Goal: Information Seeking & Learning: Find specific fact

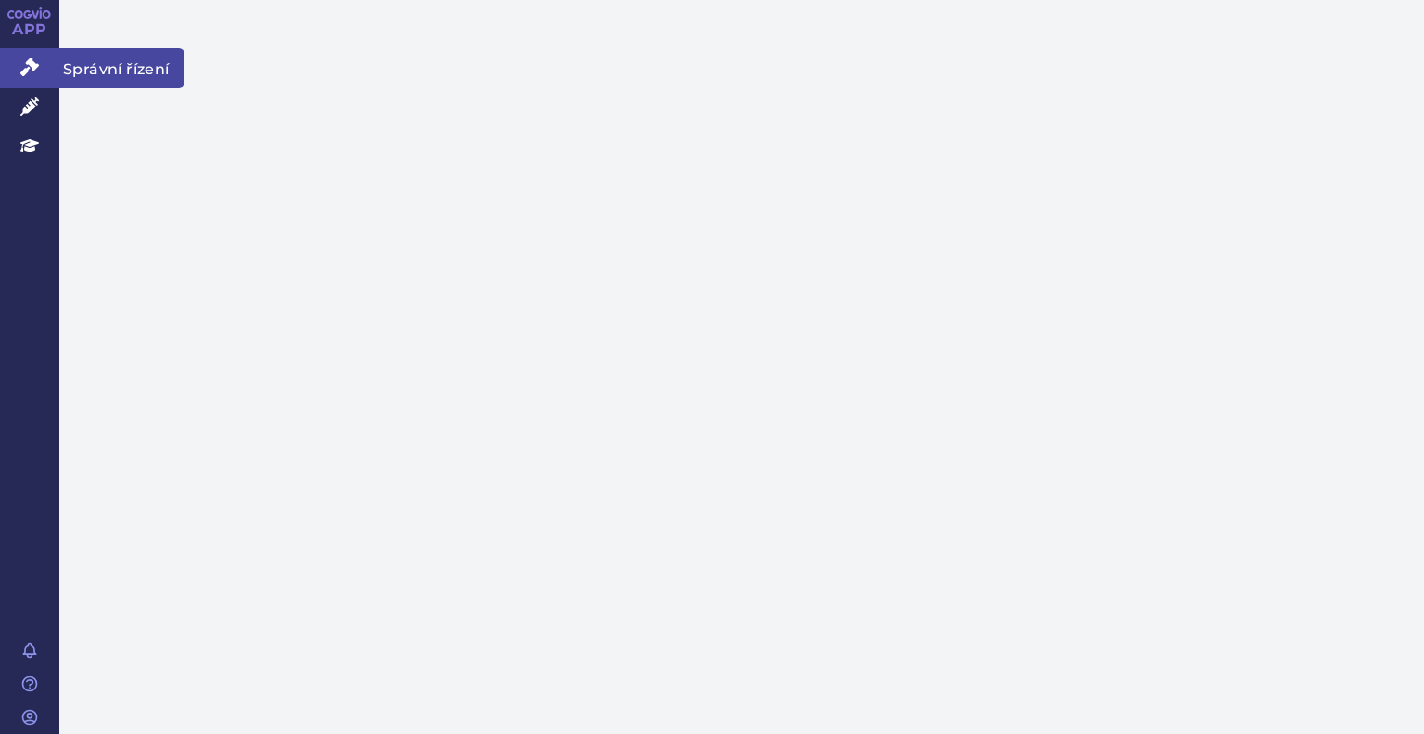
click at [15, 48] on link "Správní řízení" at bounding box center [29, 67] width 59 height 39
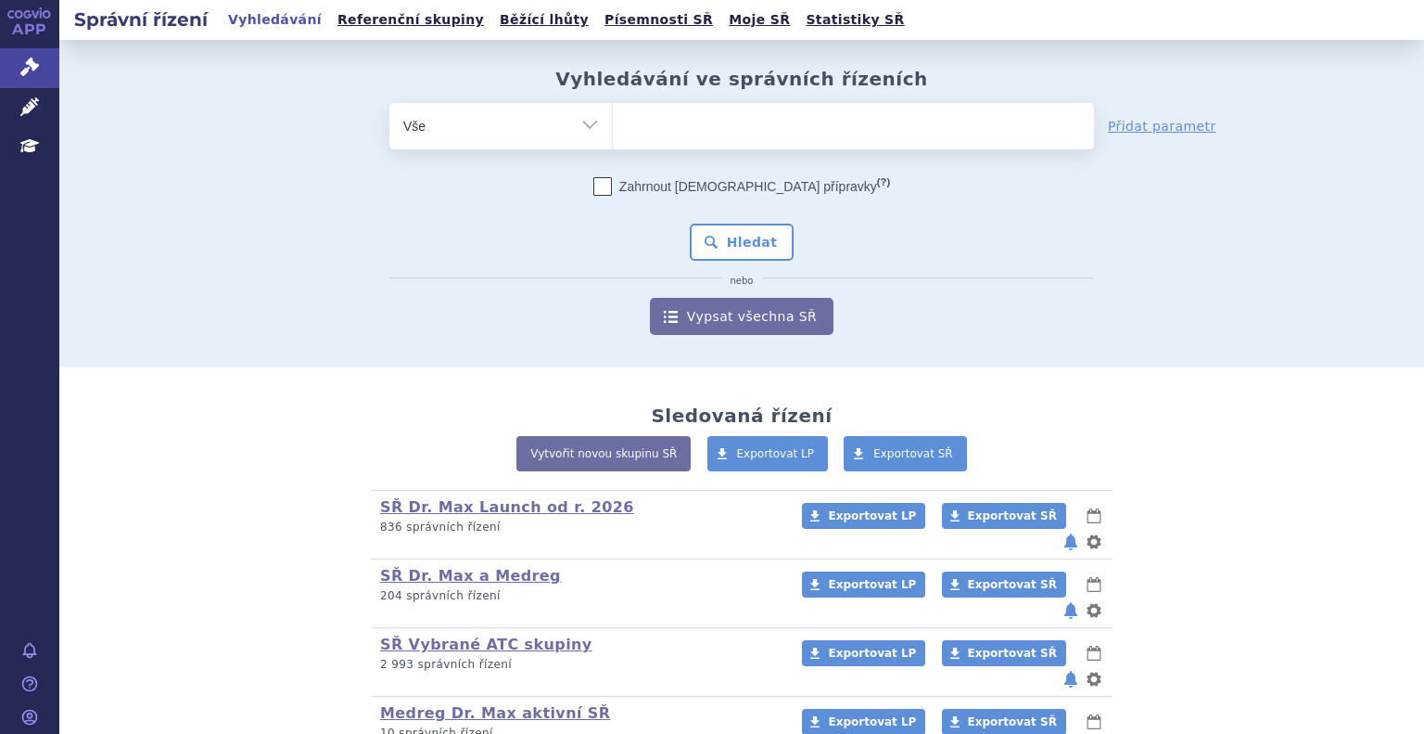
click at [648, 135] on ul at bounding box center [853, 122] width 481 height 39
click at [613, 135] on select at bounding box center [612, 125] width 1 height 46
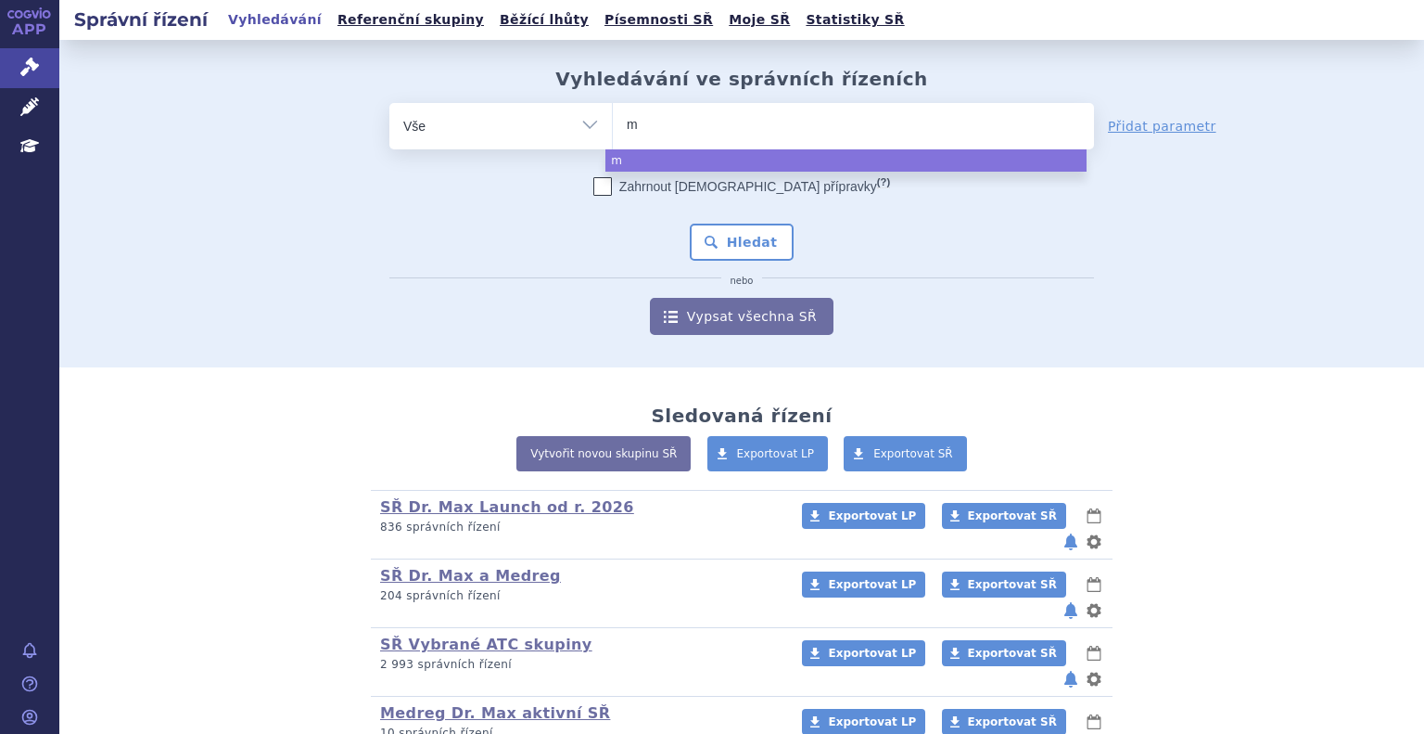
type input "mo"
type input "mon"
type input "monte"
type input "montel"
type input "monteluk"
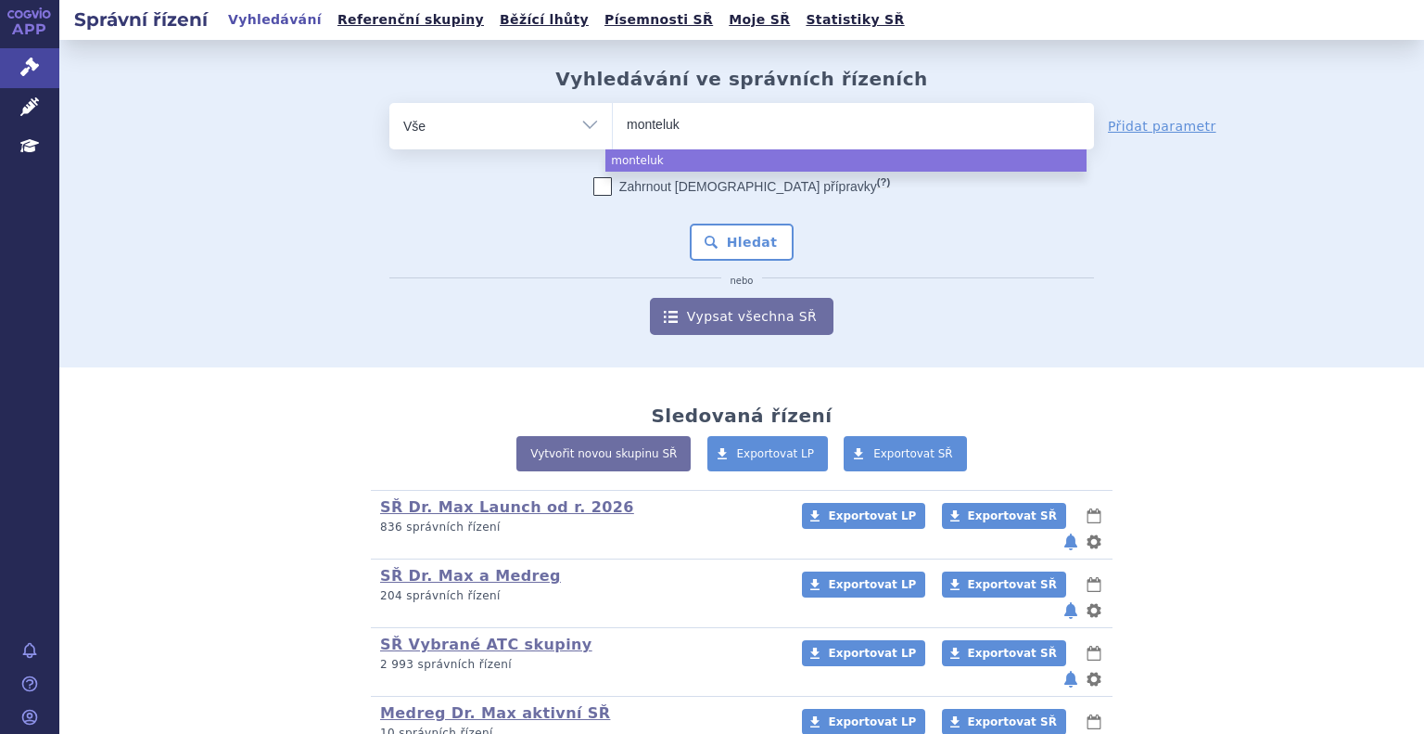
type input "monteluka"
type input "montelukast"
type input "montelukast m"
type input "montelukast me"
type input "montelukast med"
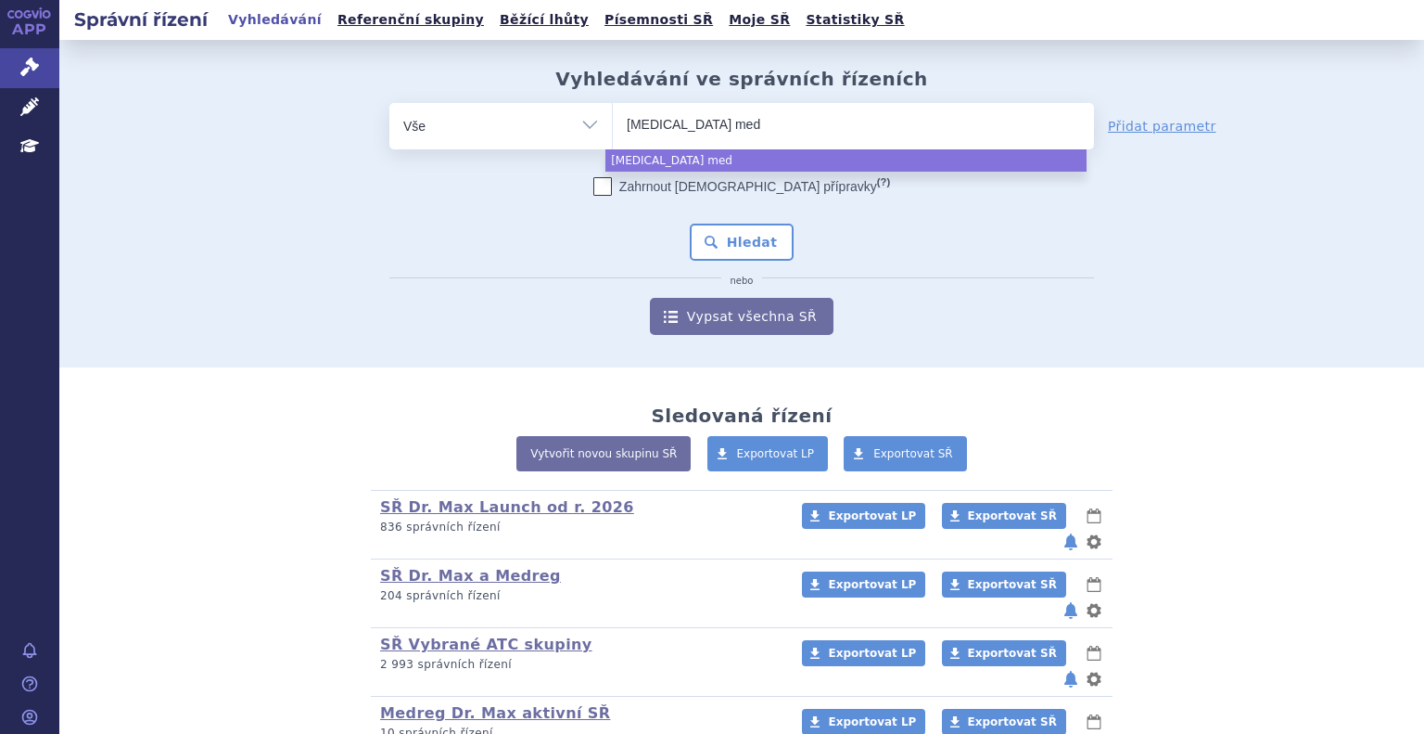
type input "montelukast mede"
type input "montelukast med"
type input "montelukast medr"
type input "montelukast medre"
type input "[MEDICAL_DATA] medreg"
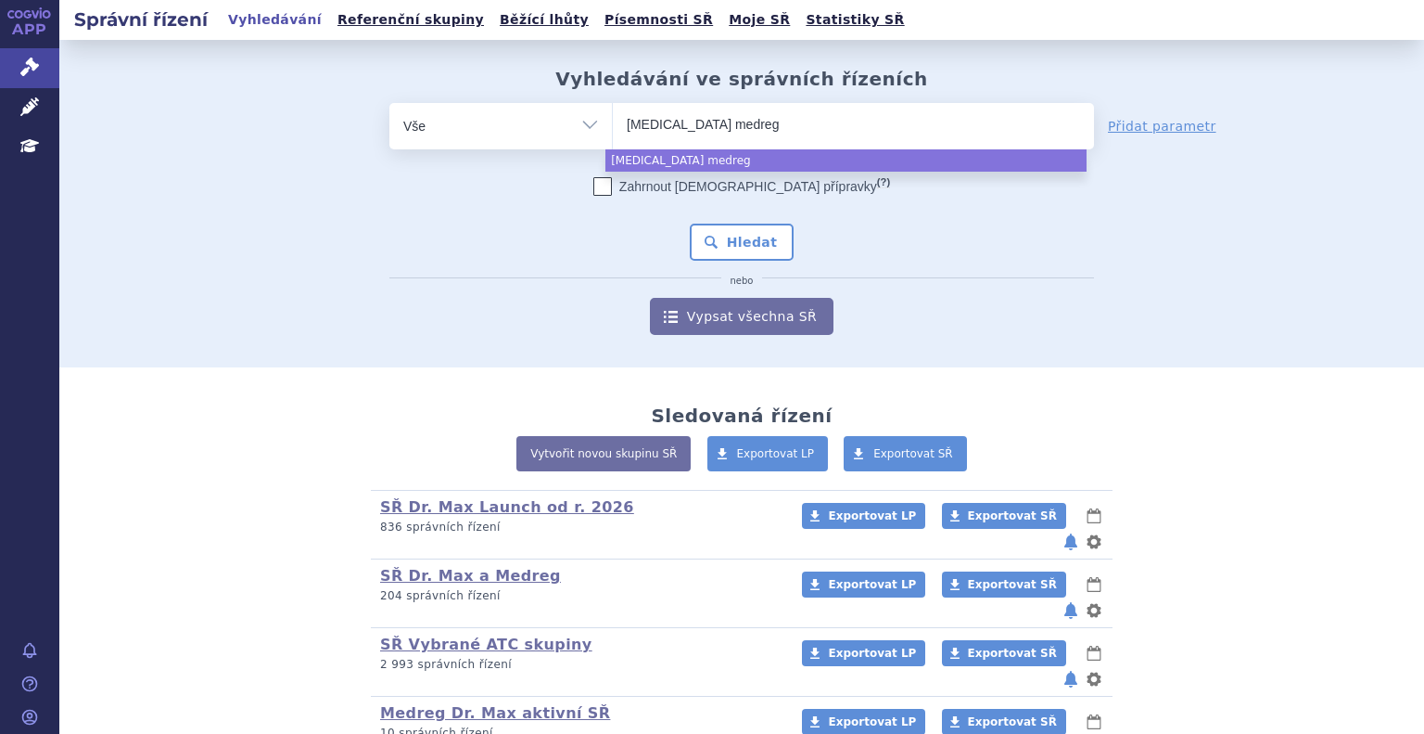
select select "[MEDICAL_DATA] medreg"
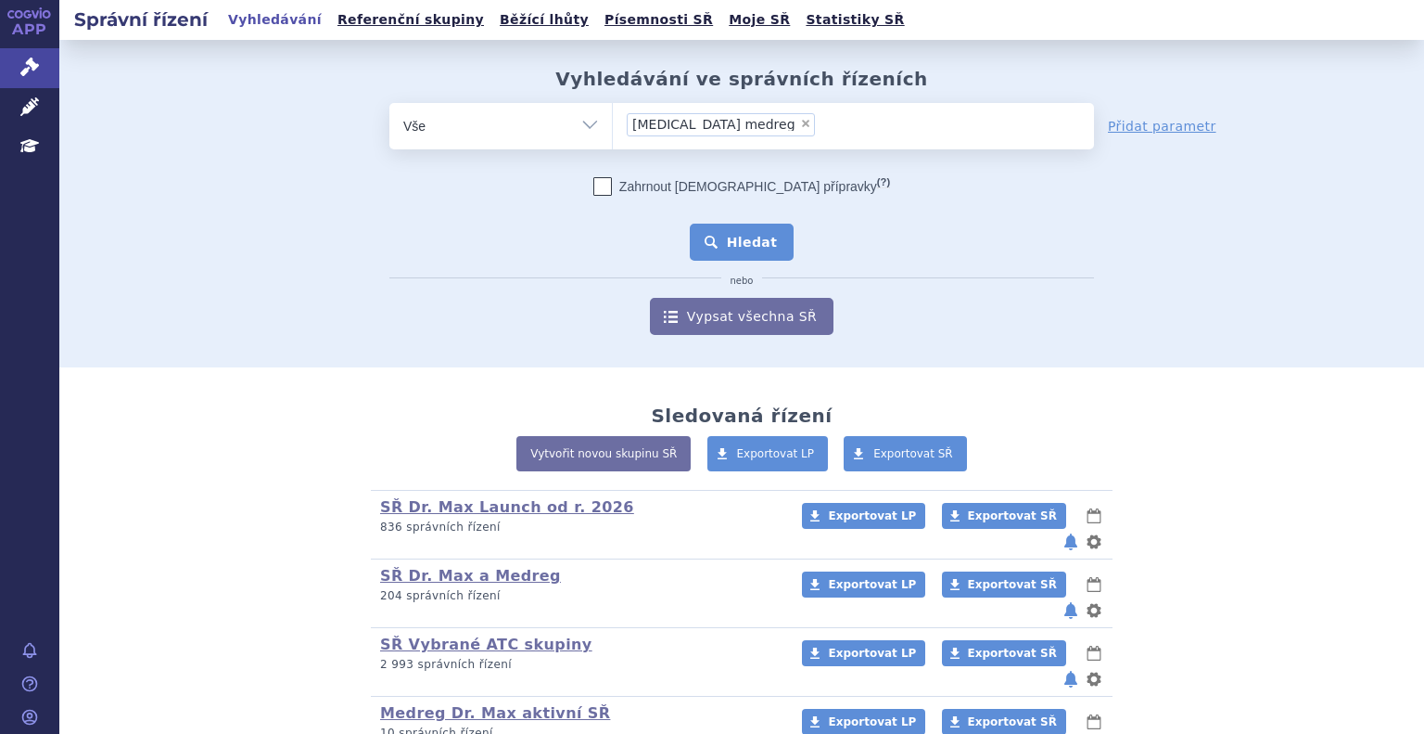
click at [736, 234] on button "Hledat" at bounding box center [742, 241] width 105 height 37
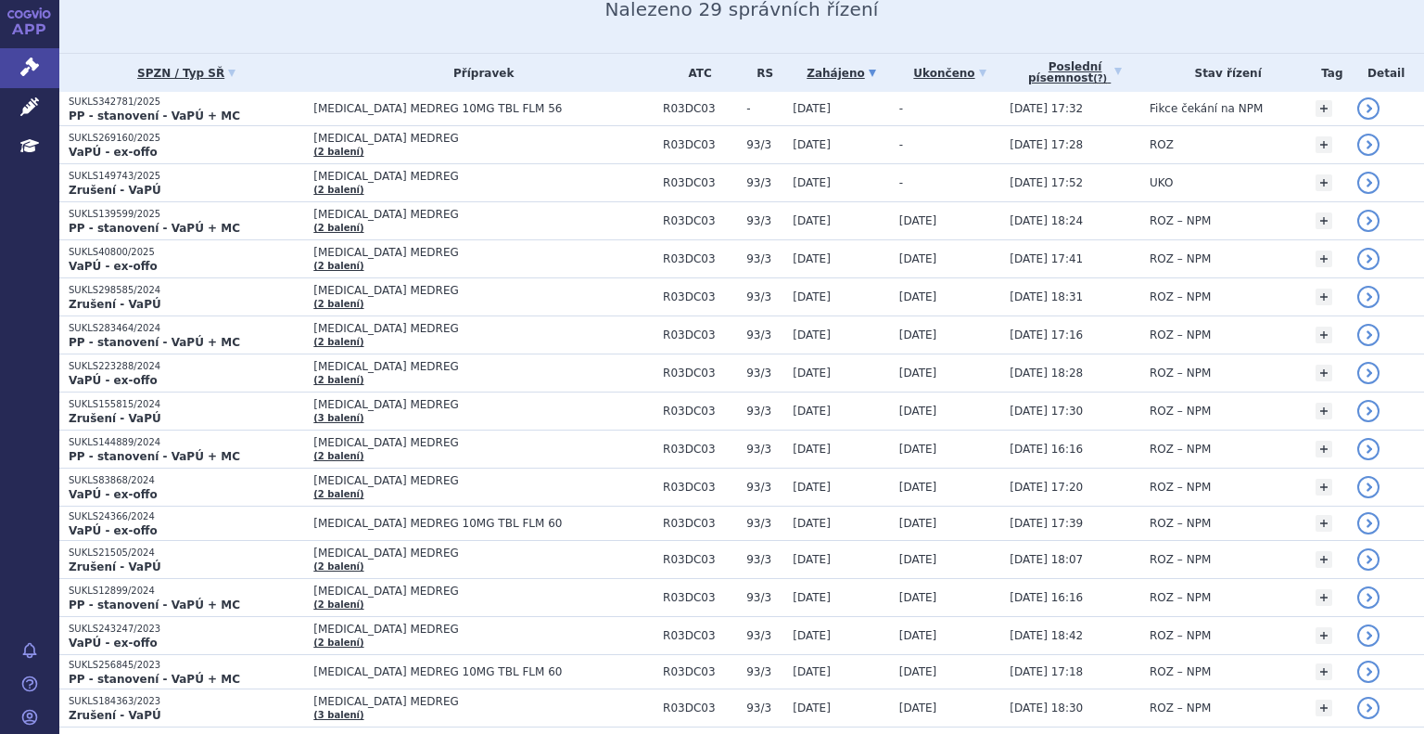
scroll to position [270, 0]
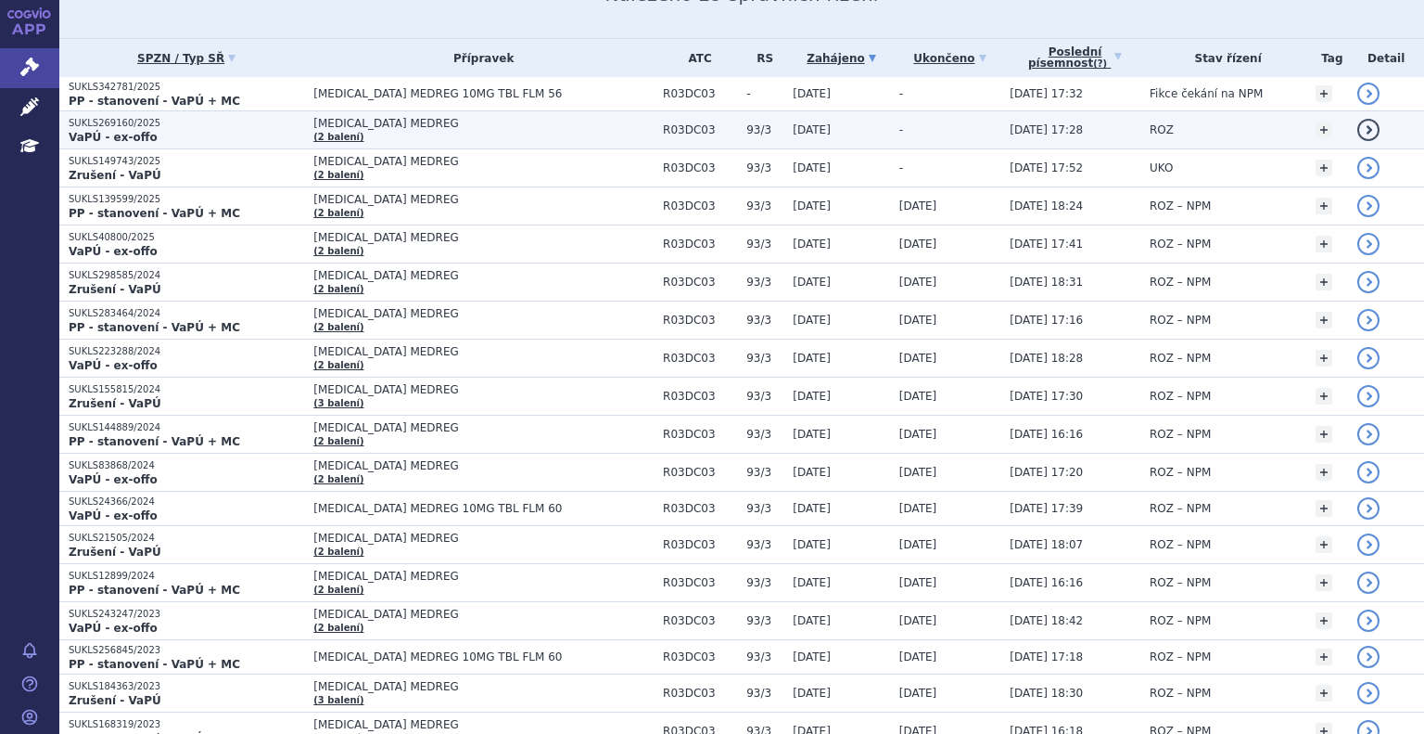
click at [320, 124] on span "[MEDICAL_DATA] MEDREG" at bounding box center [483, 123] width 340 height 13
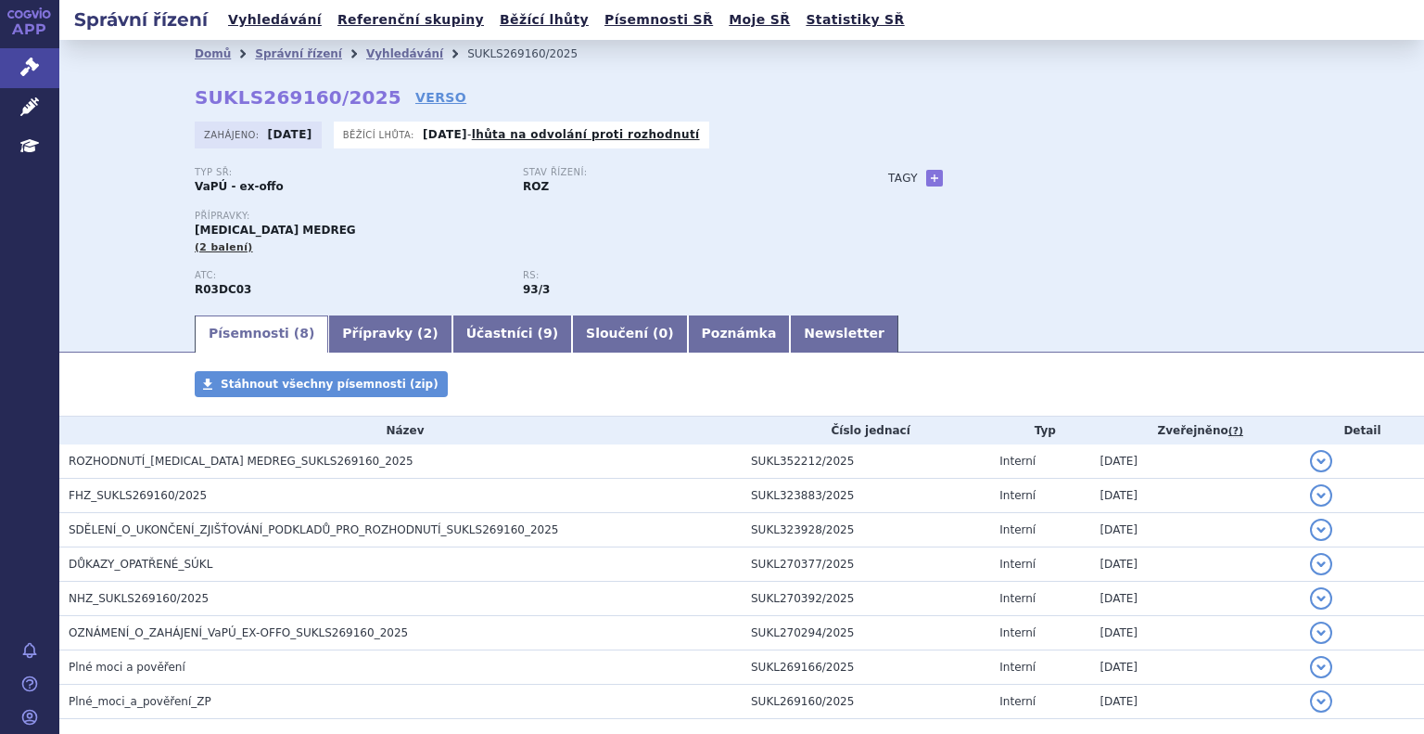
scroll to position [96, 0]
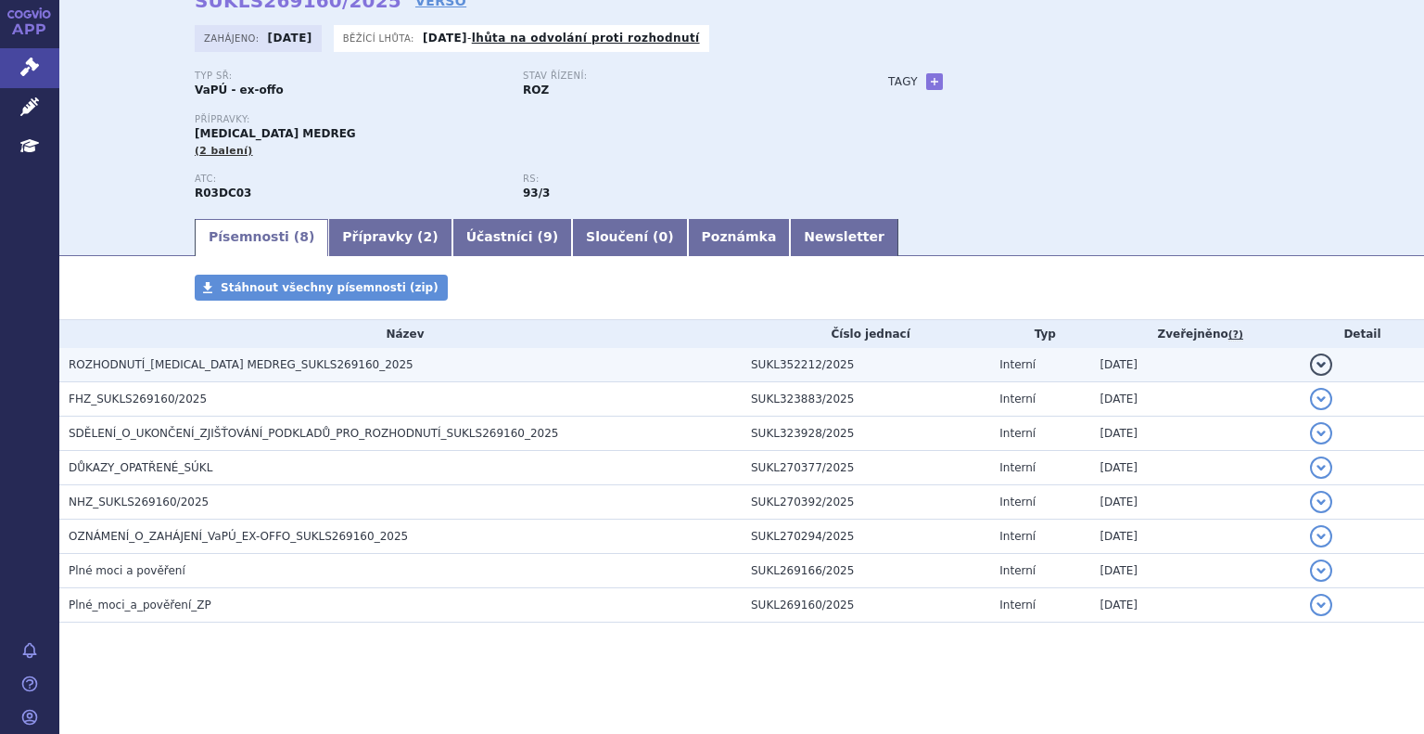
click at [211, 364] on span "ROZHODNUTÍ_MONTELUKAST MEDREG_SUKLS269160_2025" at bounding box center [241, 364] width 345 height 13
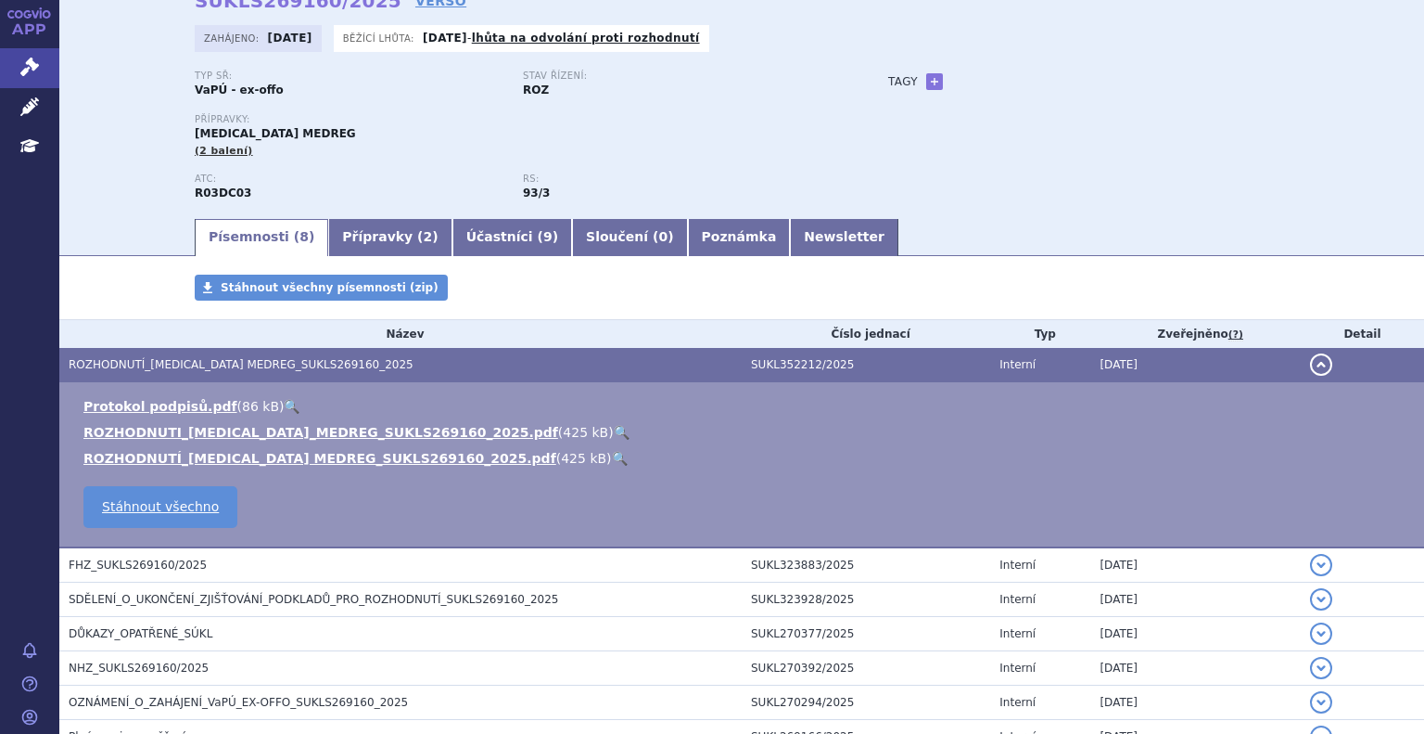
click at [614, 427] on link "🔍" at bounding box center [622, 432] width 16 height 15
